Goal: Check status: Check status

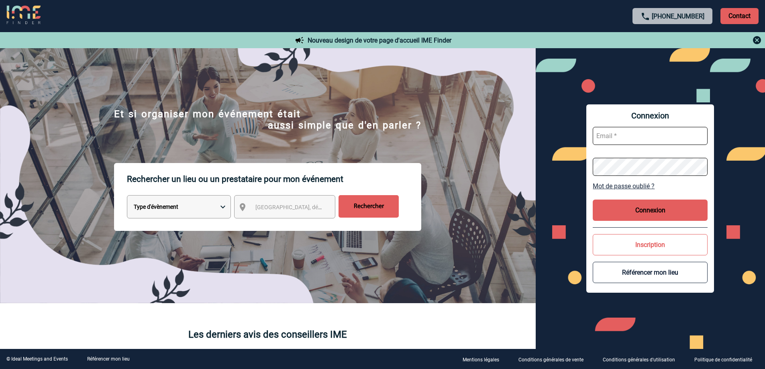
type input "emmanuel.daniere@sofitel.com"
click at [665, 210] on button "Connexion" at bounding box center [649, 209] width 115 height 21
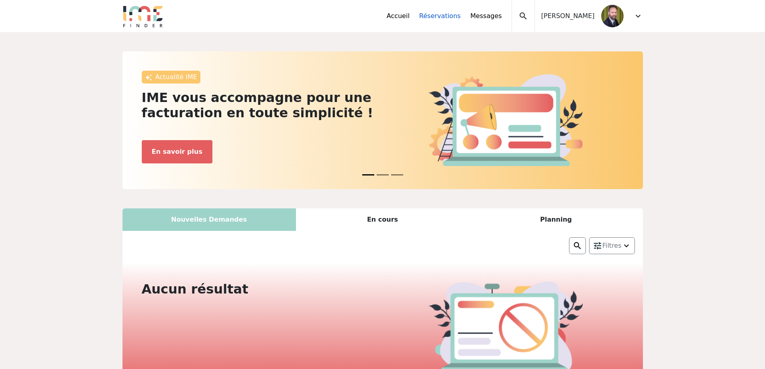
click at [439, 18] on link "Réservations" at bounding box center [439, 16] width 41 height 10
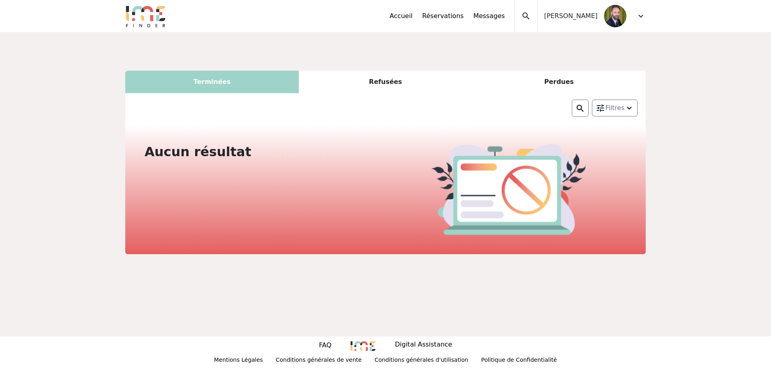
click at [396, 85] on div "Refusées" at bounding box center [385, 82] width 173 height 22
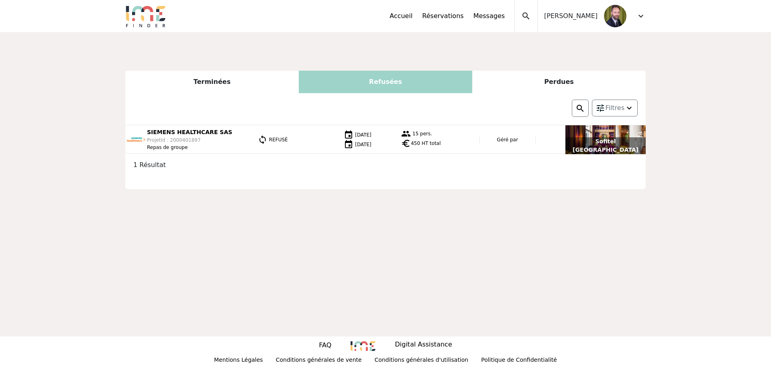
click at [555, 89] on div "Perdues" at bounding box center [558, 82] width 173 height 22
